Goal: Information Seeking & Learning: Learn about a topic

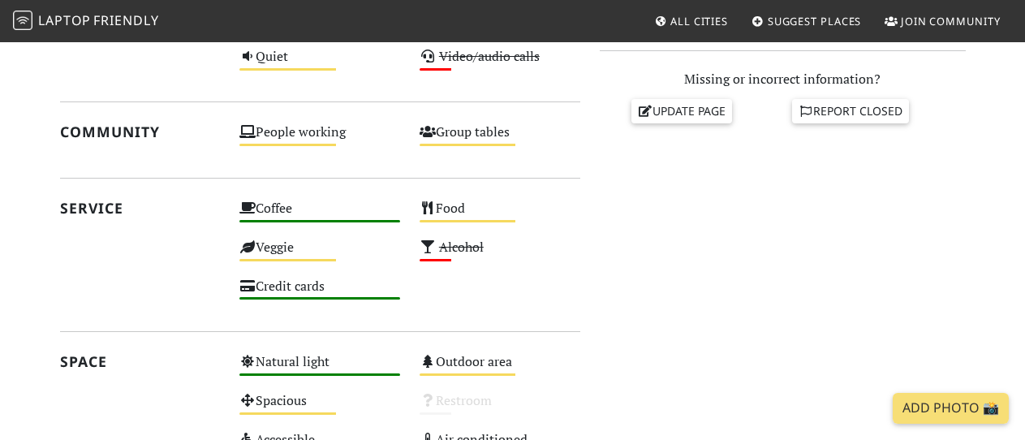
scroll to position [964, 0]
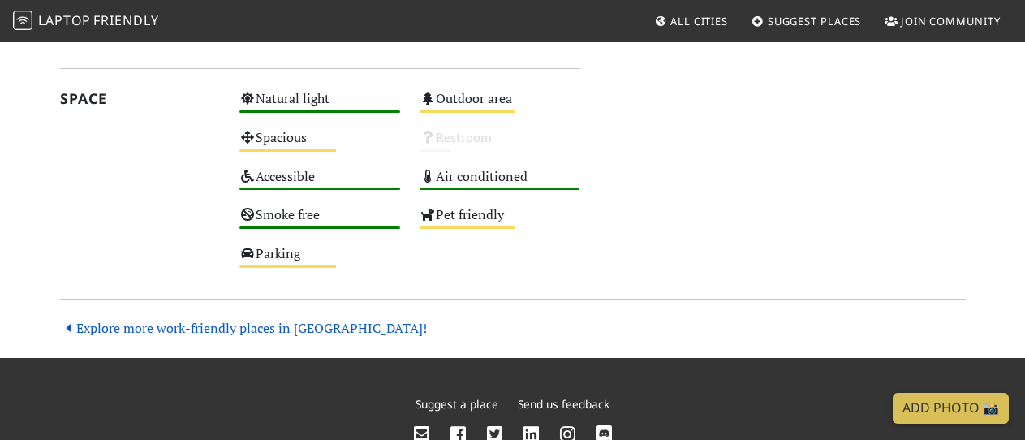
click at [171, 327] on link "Explore more work-friendly places in [GEOGRAPHIC_DATA]!" at bounding box center [243, 328] width 367 height 18
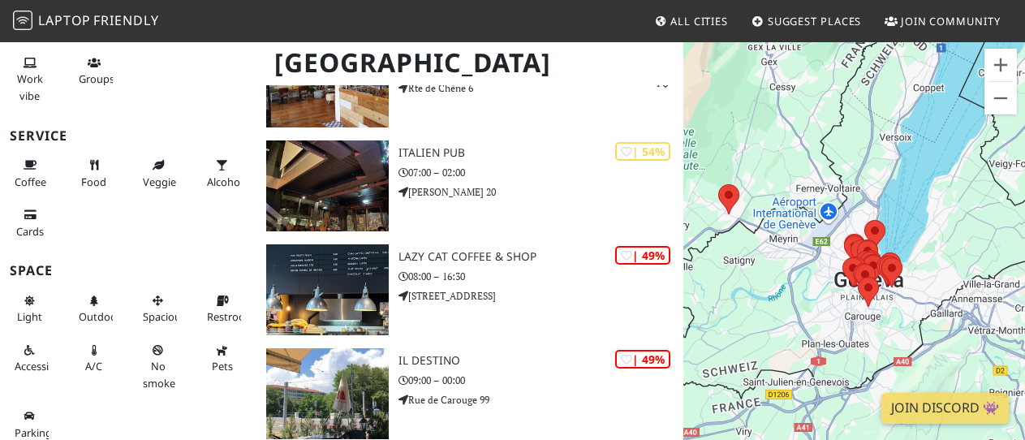
scroll to position [327, 0]
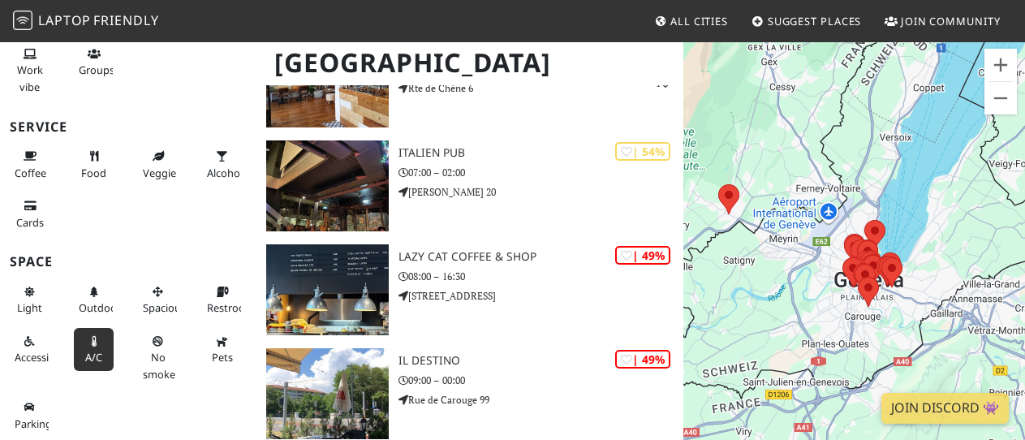
click at [82, 346] on button "A/C" at bounding box center [94, 349] width 40 height 43
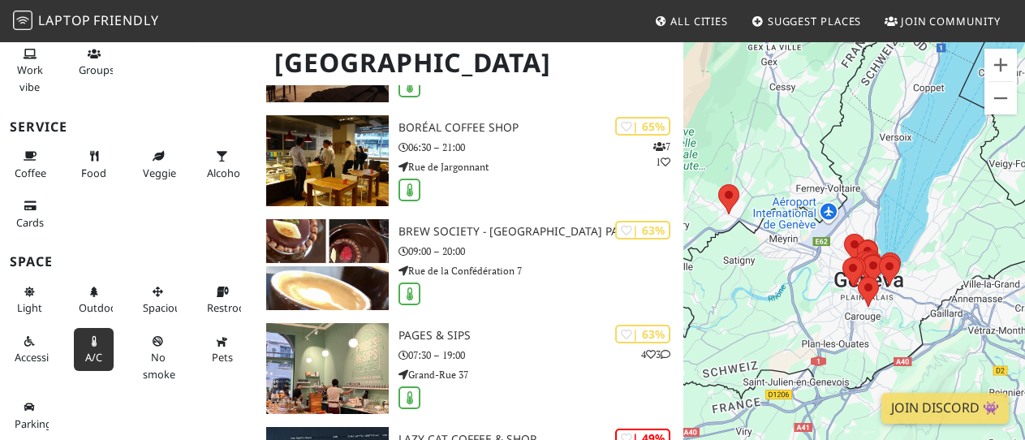
scroll to position [489, 0]
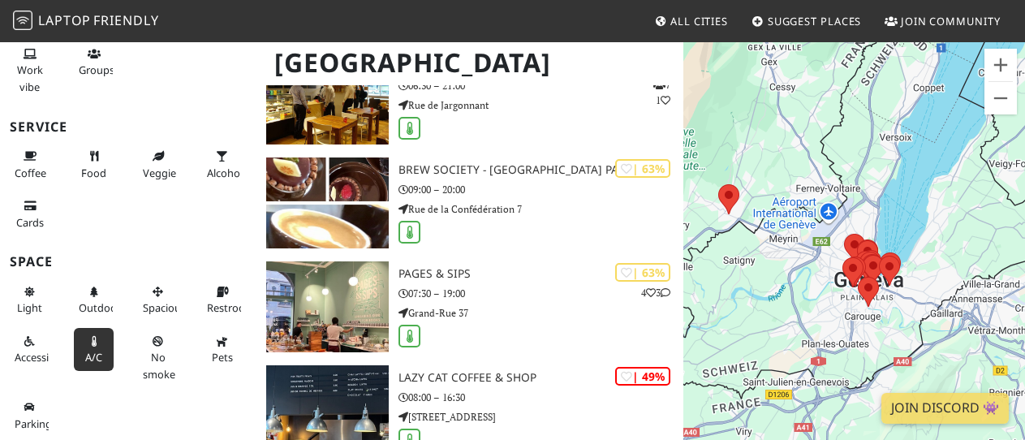
click at [91, 354] on span "A/C" at bounding box center [93, 357] width 17 height 15
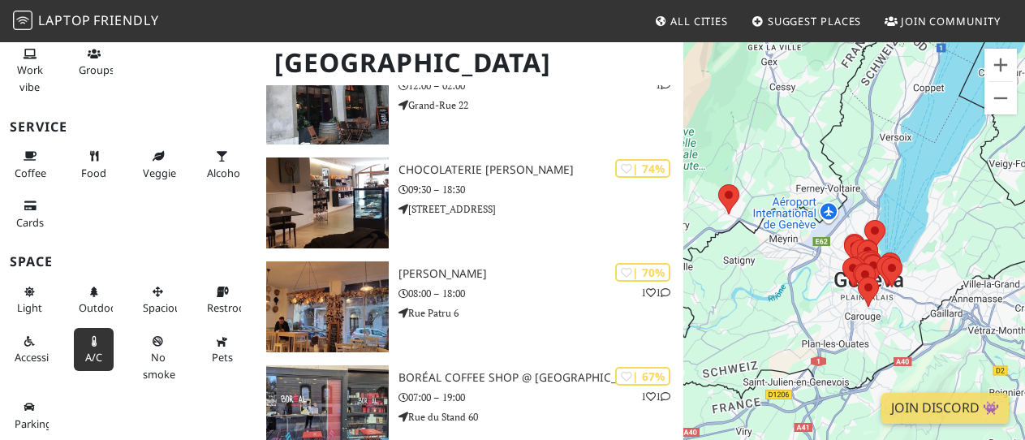
click at [91, 354] on span "A/C" at bounding box center [93, 357] width 17 height 15
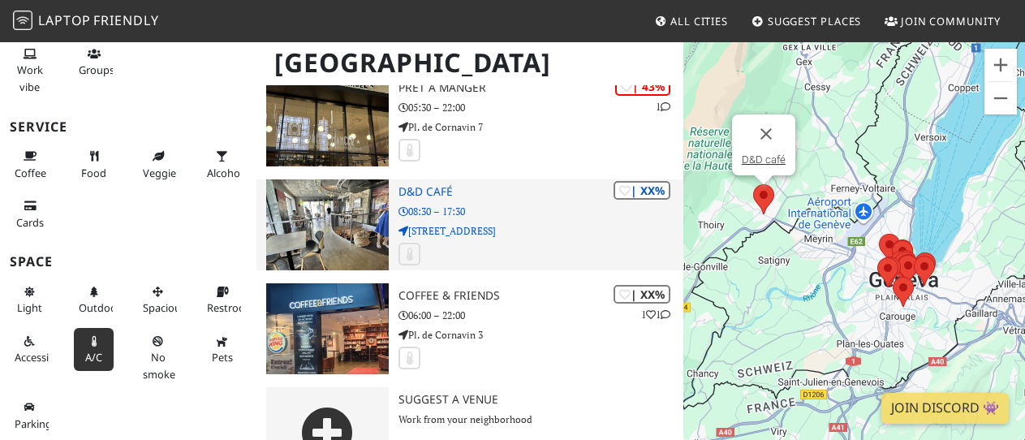
scroll to position [1454, 0]
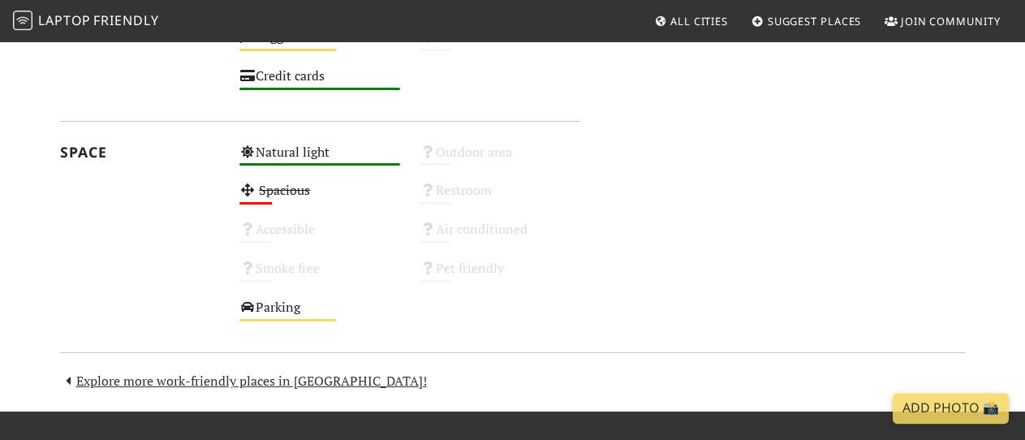
scroll to position [1052, 0]
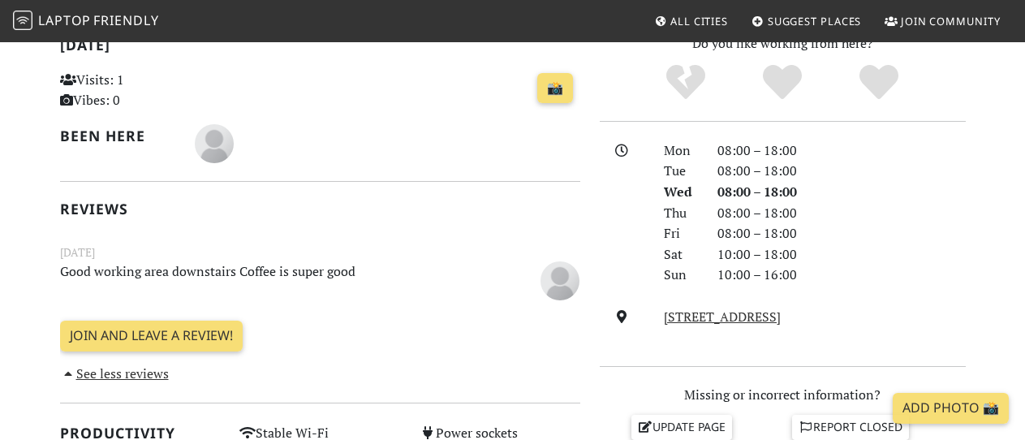
scroll to position [14, 0]
